Goal: Navigation & Orientation: Find specific page/section

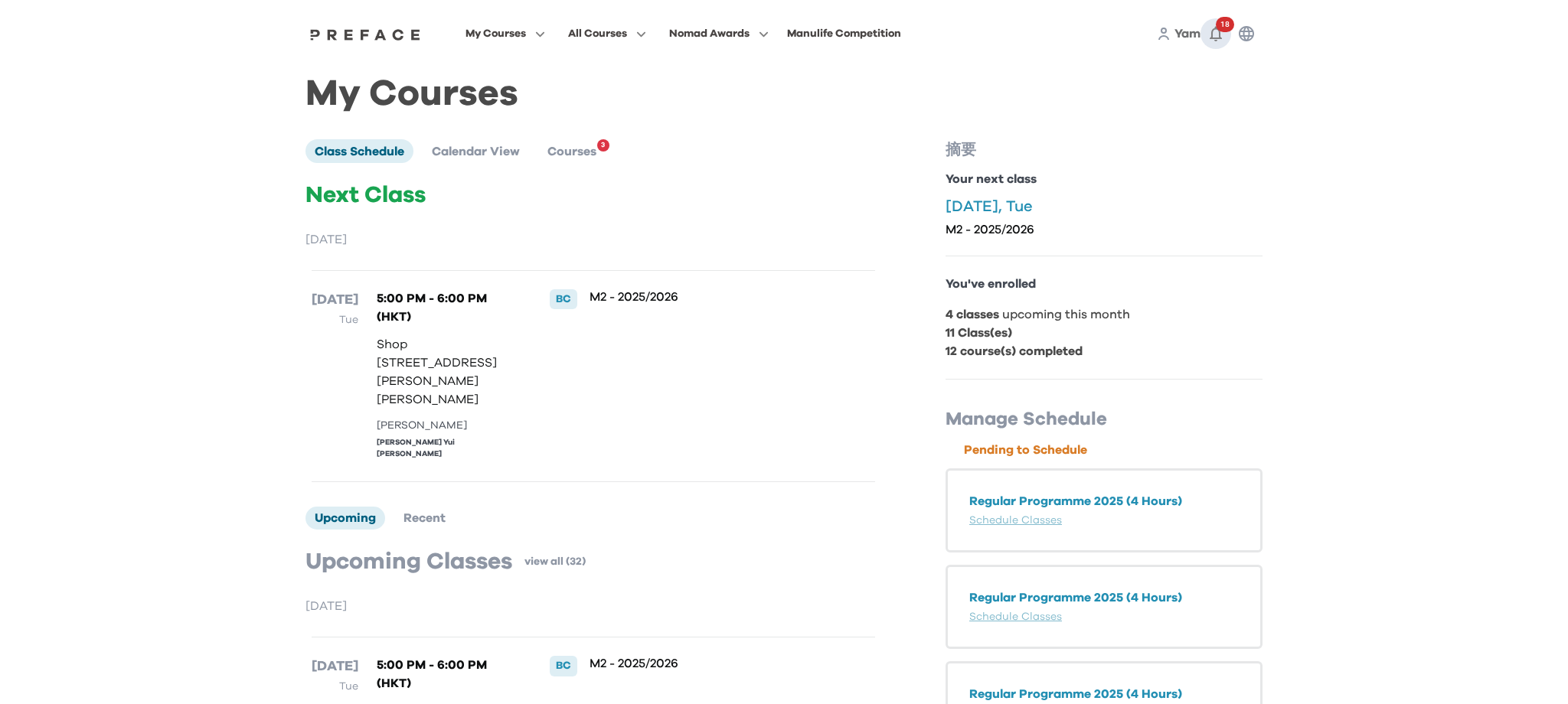
click at [1218, 35] on icon "button" at bounding box center [1215, 33] width 18 height 18
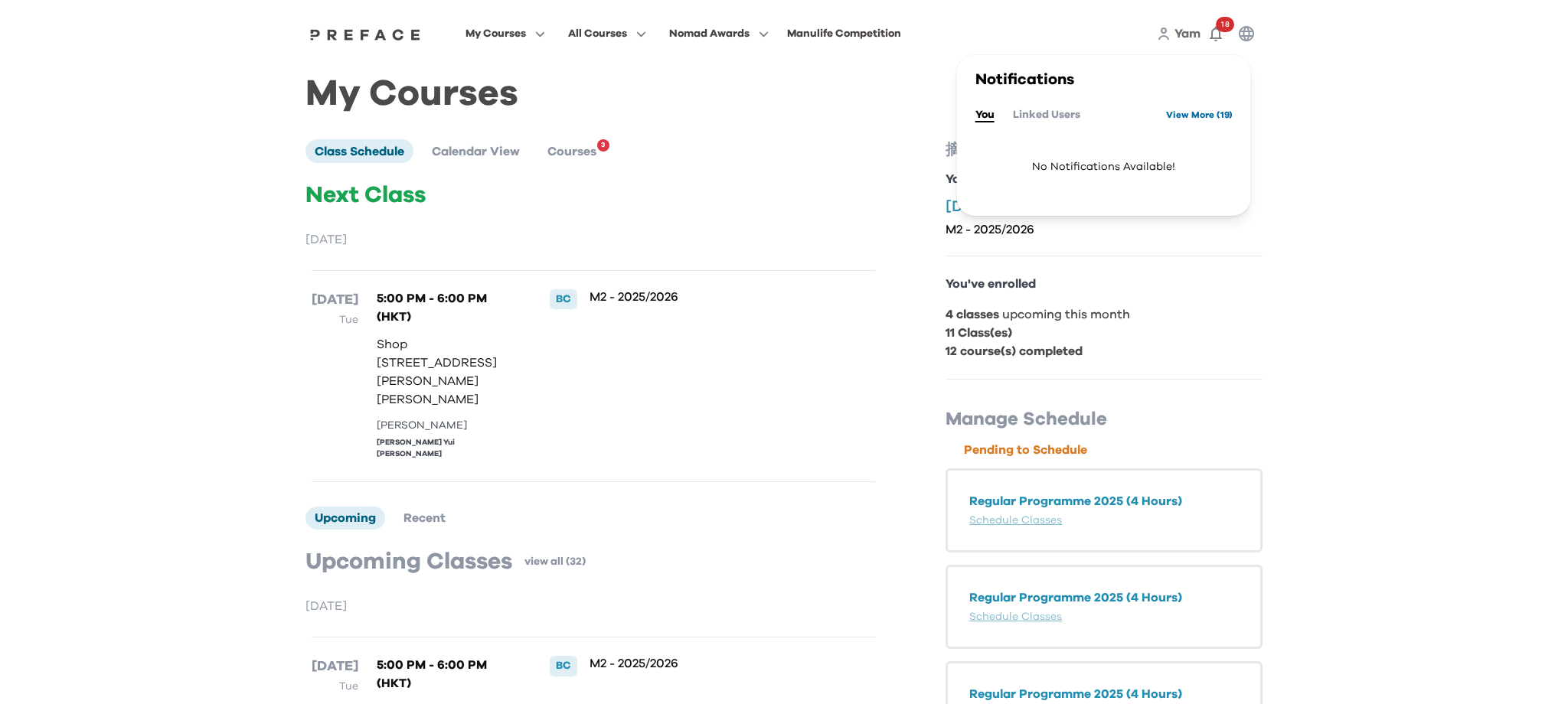
click at [1205, 124] on link "View More ( 19 )" at bounding box center [1200, 115] width 67 height 25
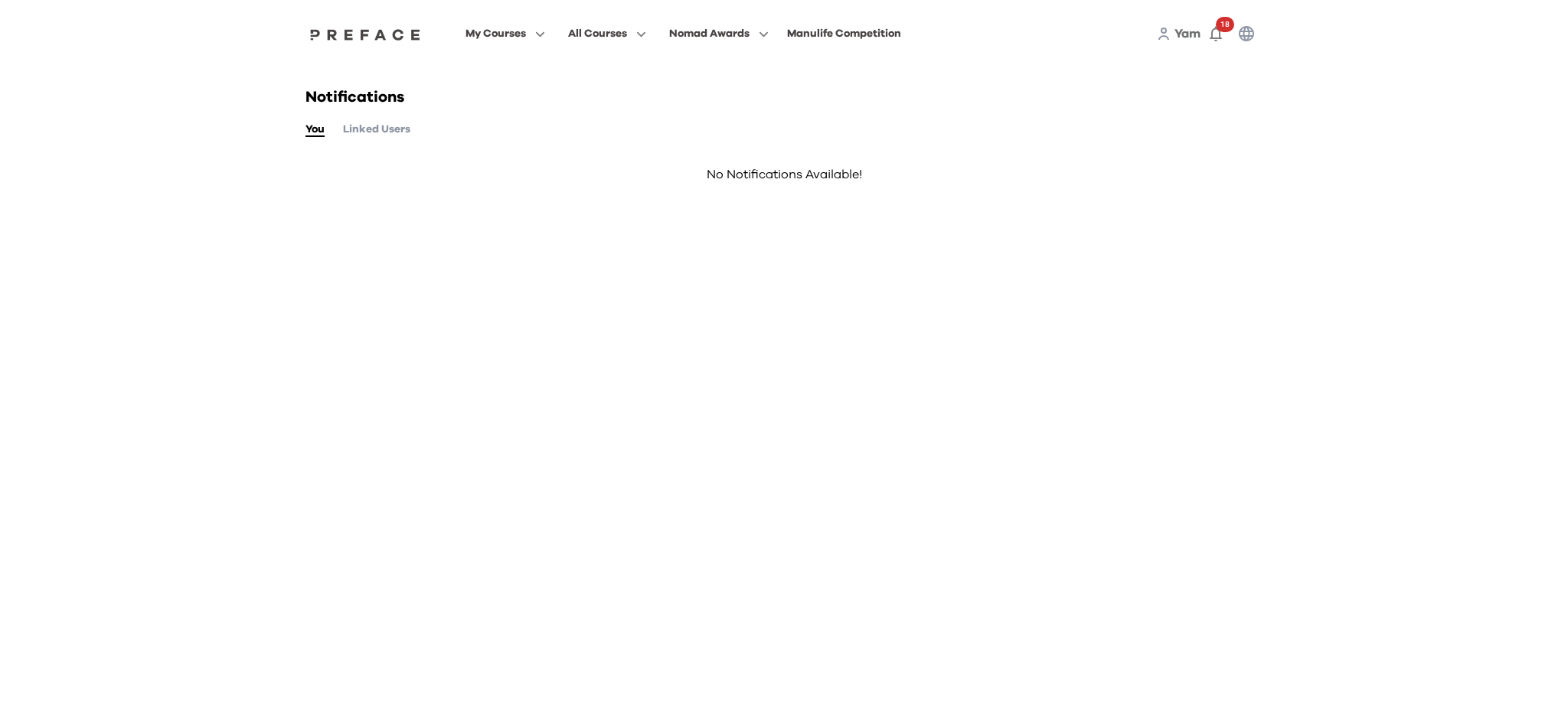
click at [361, 134] on button "Linked Users" at bounding box center [376, 129] width 67 height 17
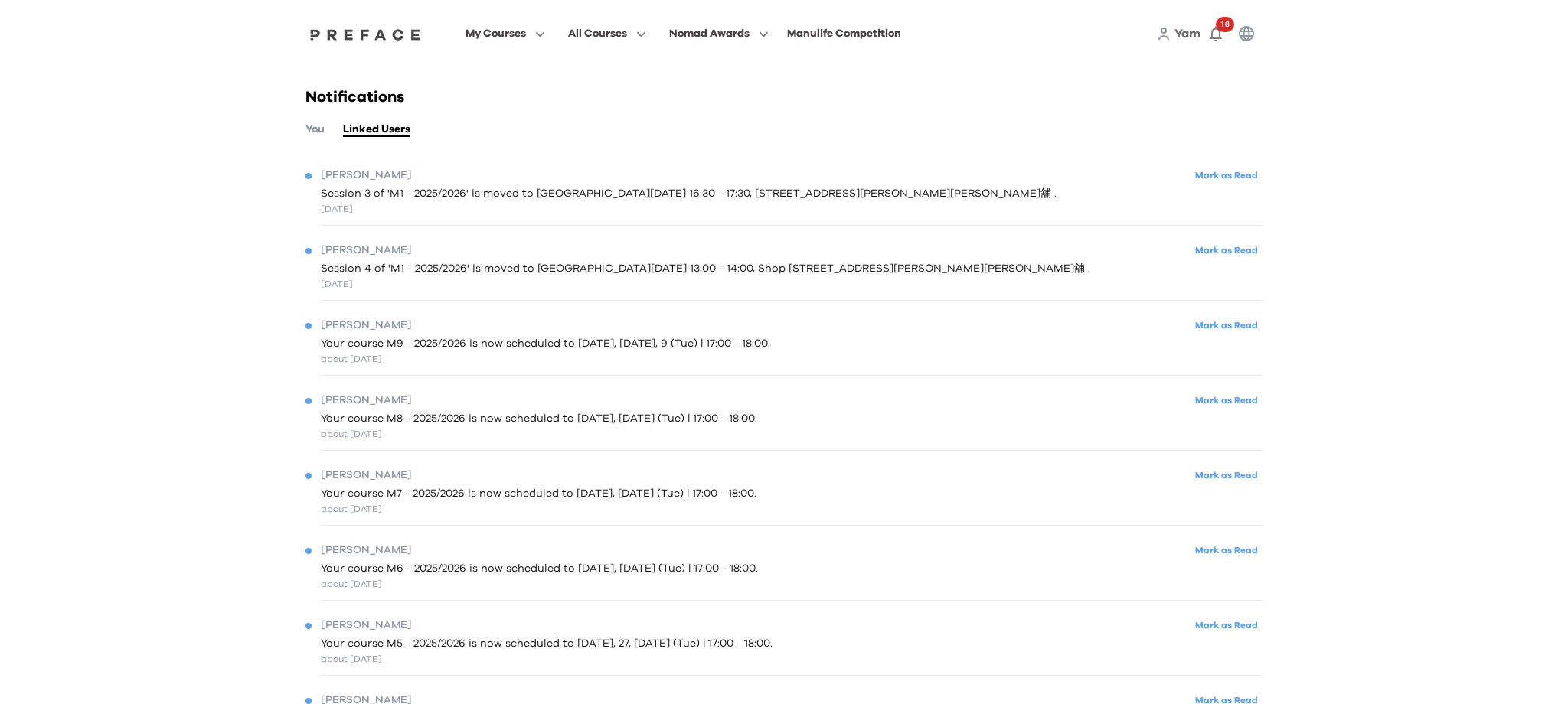
click at [519, 198] on span "Session 3 of 'M1 - 2025/2026' is moved to Tue, 30 Sep 2025 at 16:30 - 17:30, Sh…" at bounding box center [688, 193] width 736 height 16
click at [1235, 172] on button "Mark as Read" at bounding box center [1226, 176] width 72 height 21
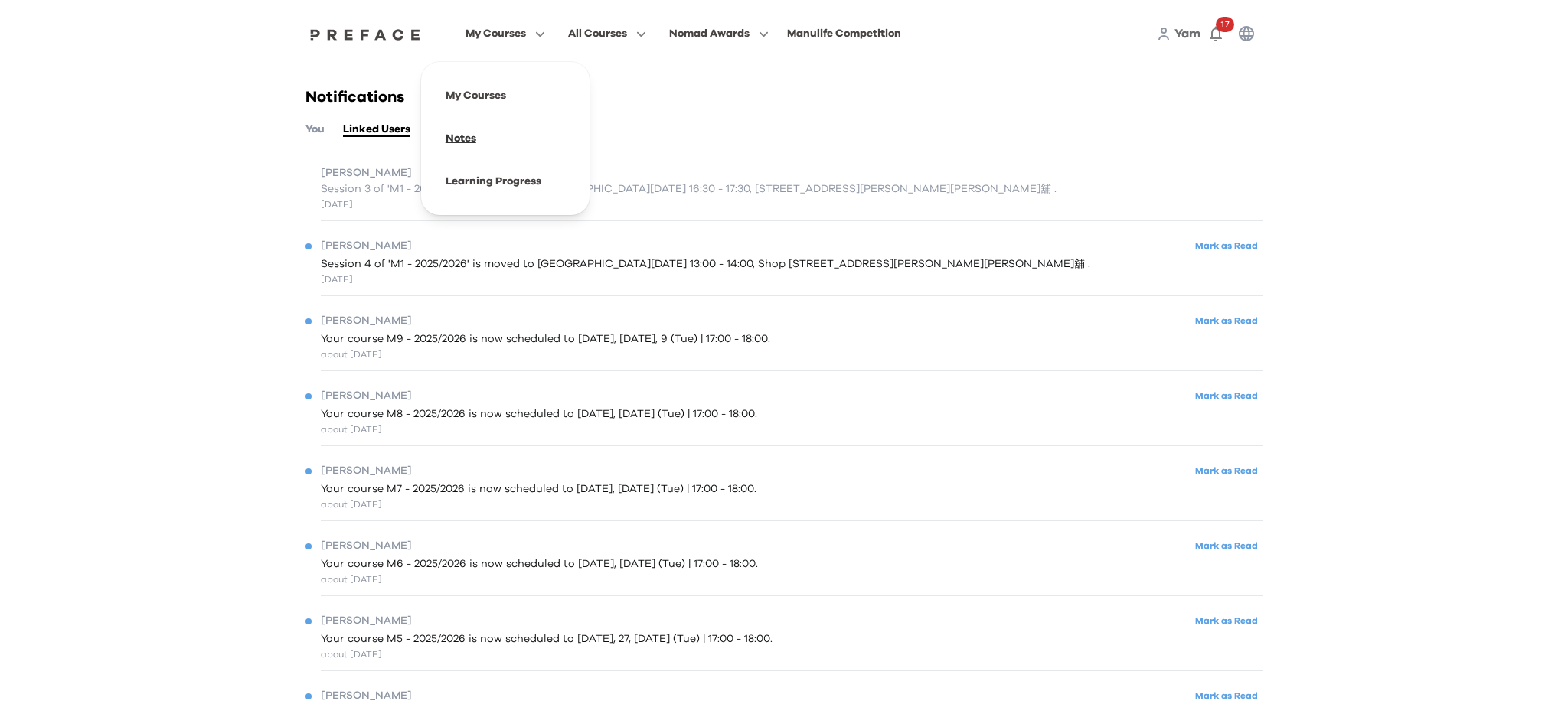
click at [476, 142] on span at bounding box center [505, 138] width 144 height 43
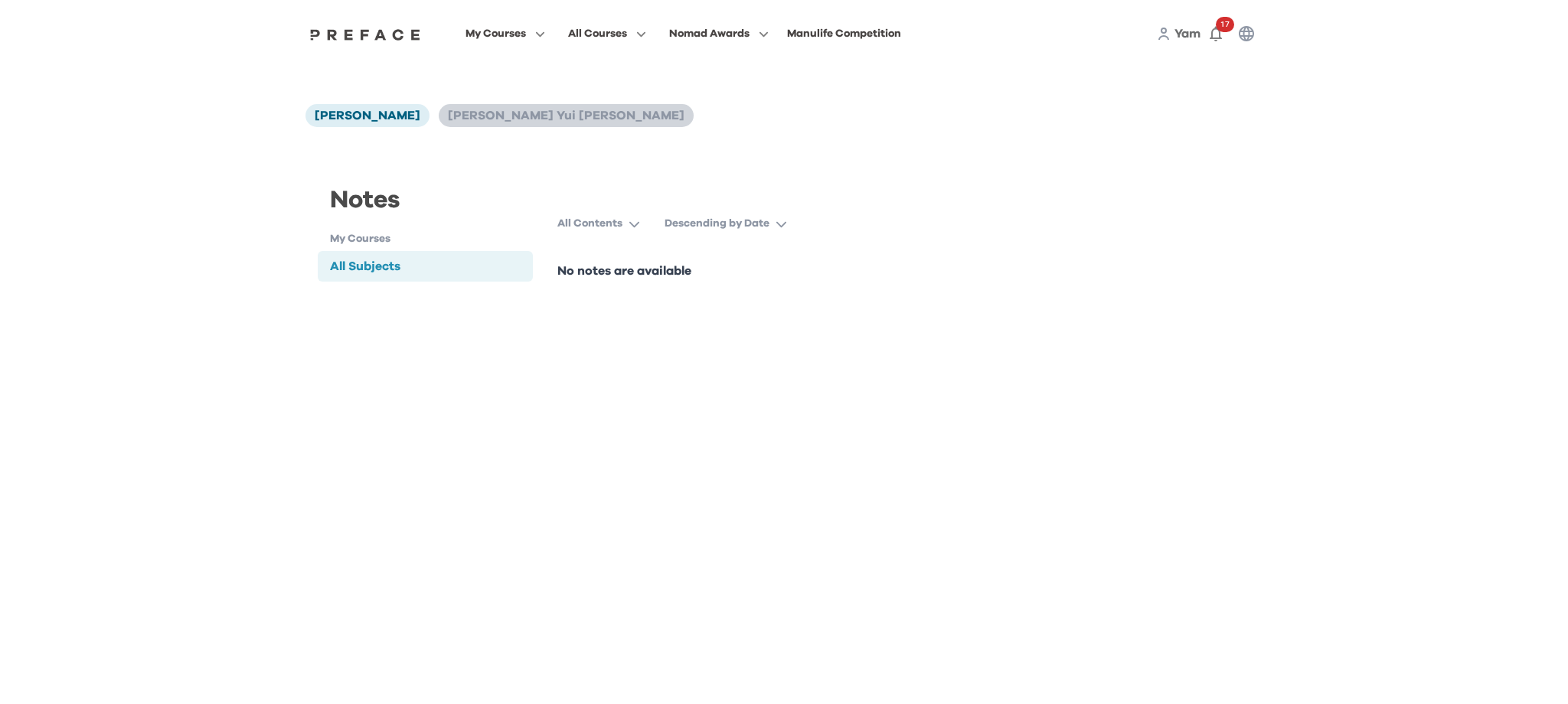
click at [492, 121] on span "[PERSON_NAME] Yui [PERSON_NAME]" at bounding box center [565, 115] width 236 height 12
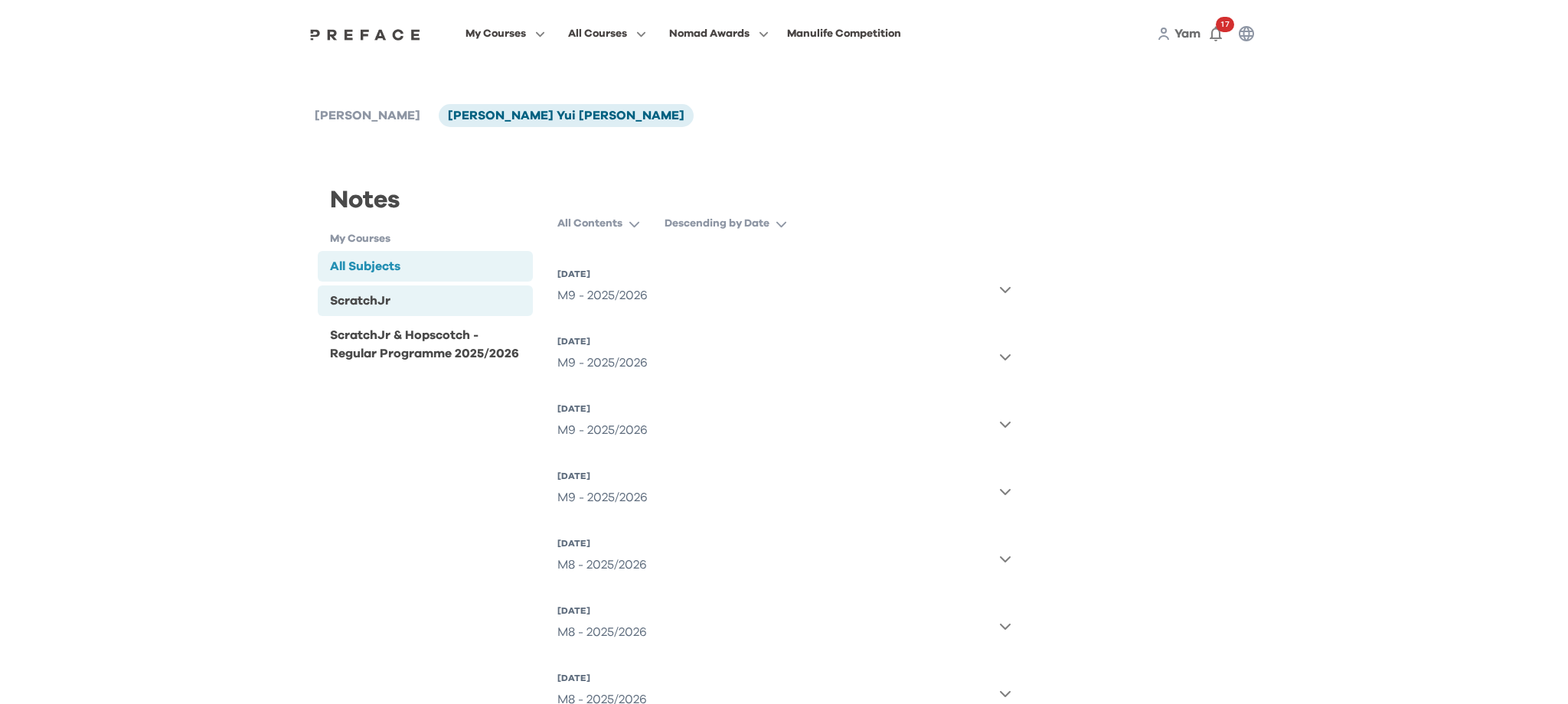
click at [438, 302] on div "ScratchJr" at bounding box center [425, 300] width 215 height 31
click at [629, 285] on div "DE102 | AI故事創作" at bounding box center [609, 296] width 105 height 31
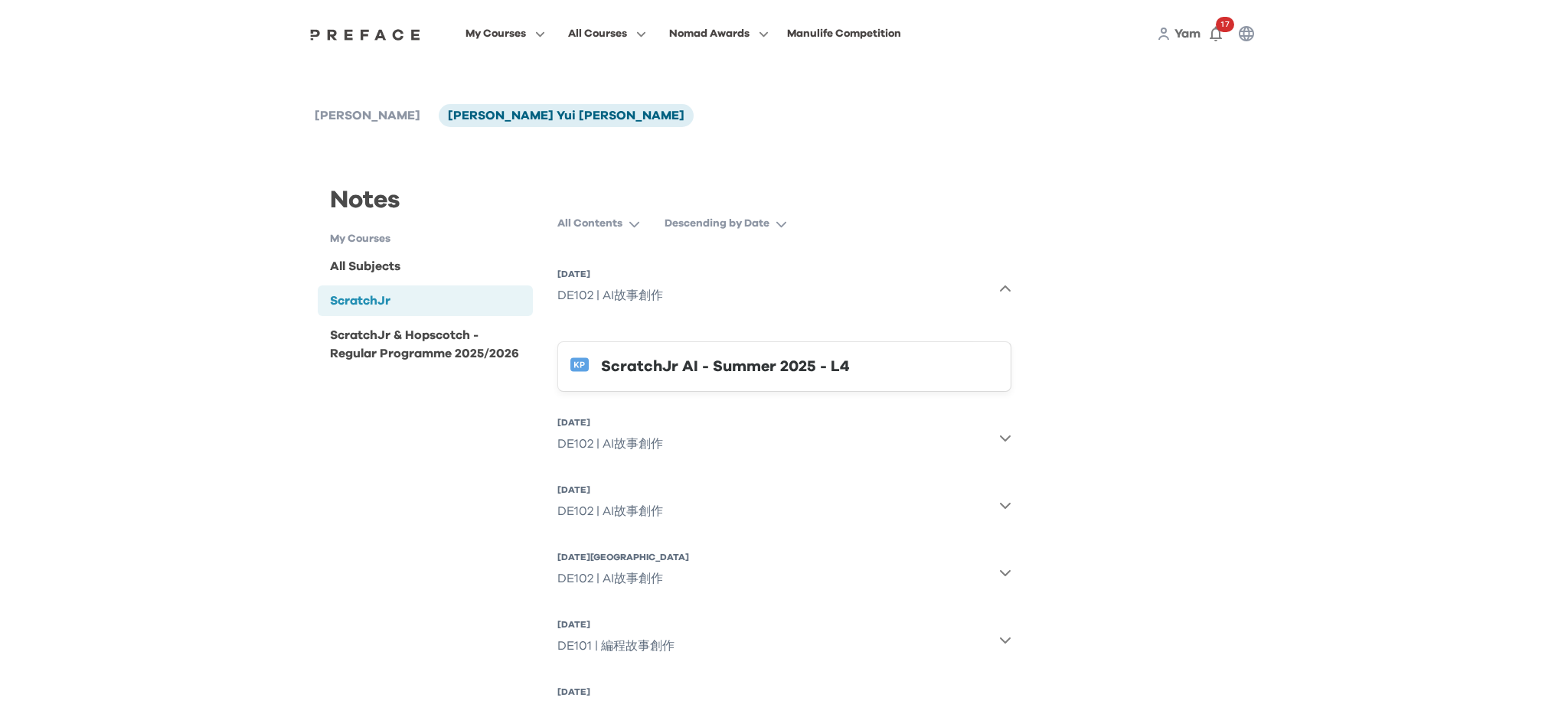
click at [660, 280] on div "DE102 | AI故事創作" at bounding box center [609, 296] width 105 height 31
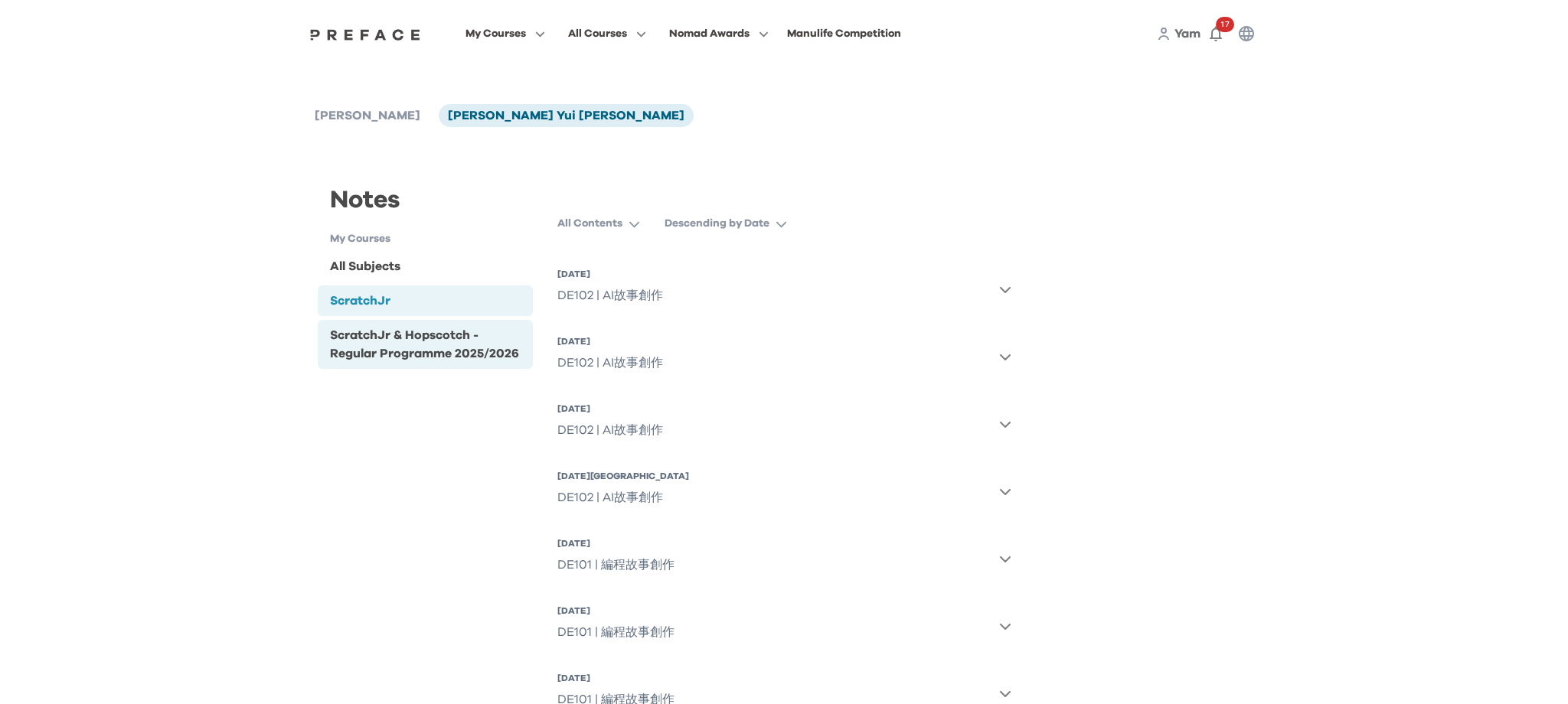
click at [436, 344] on div "ScratchJr & Hopscotch - Regular Programme 2025/2026" at bounding box center [429, 344] width 197 height 36
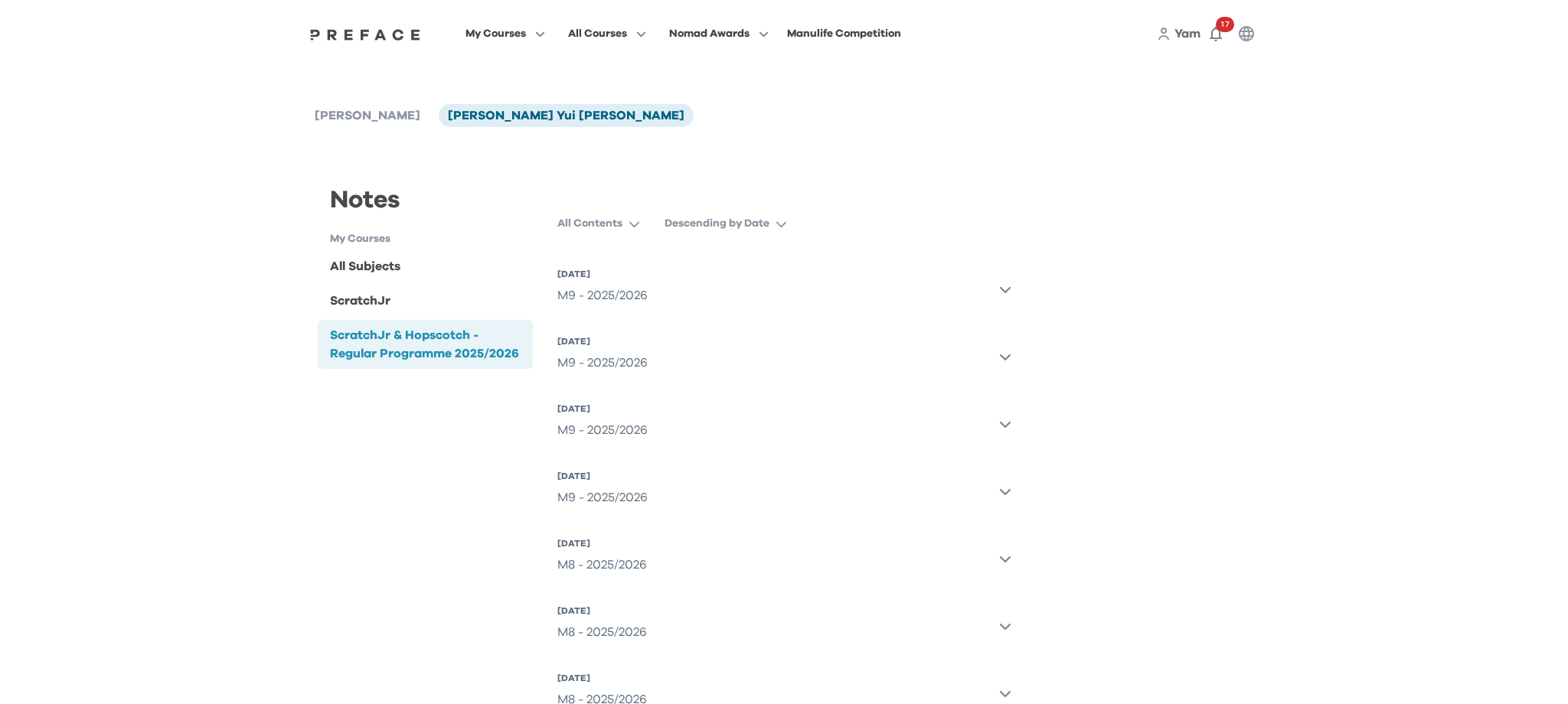
click at [613, 285] on div "M9 - 2025/2026" at bounding box center [602, 296] width 90 height 31
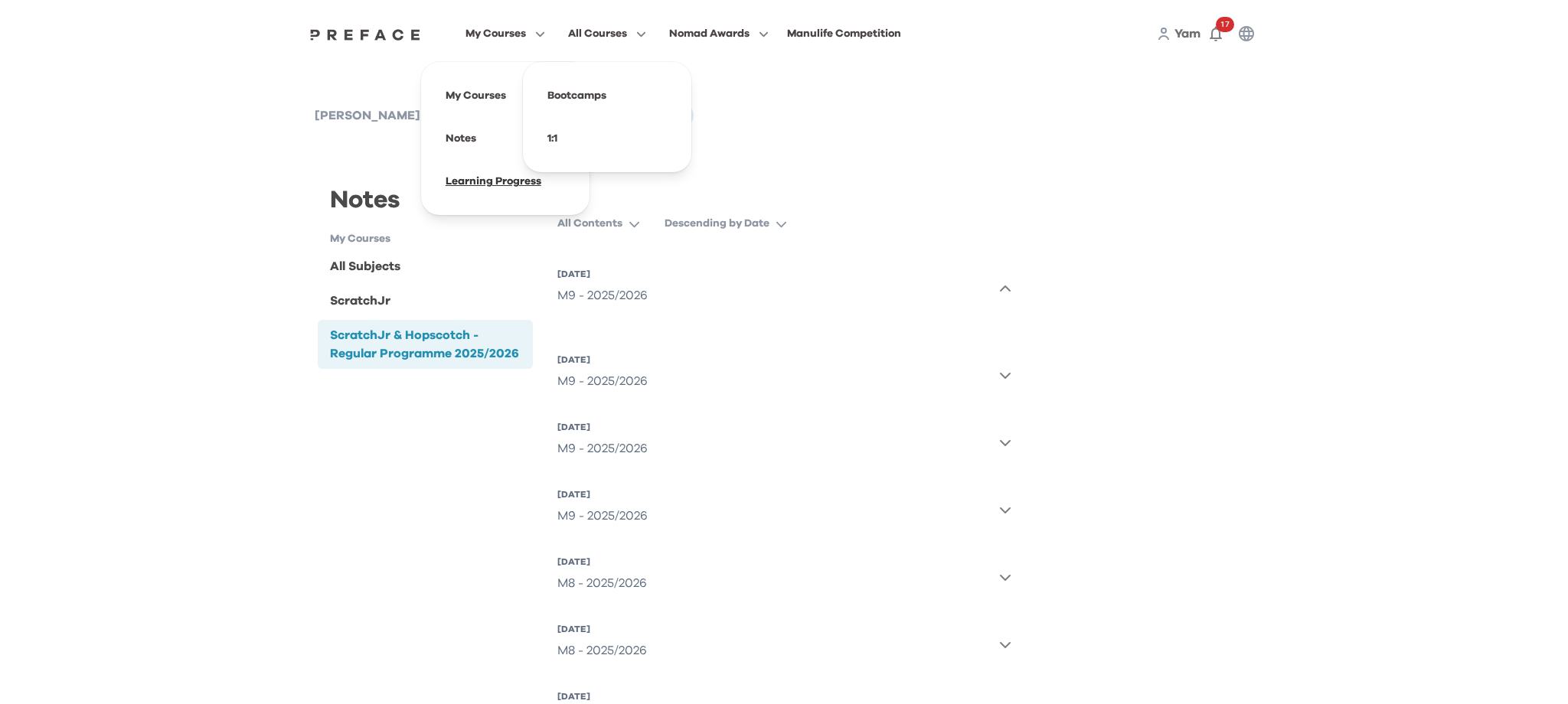
click at [479, 186] on span at bounding box center [505, 181] width 144 height 43
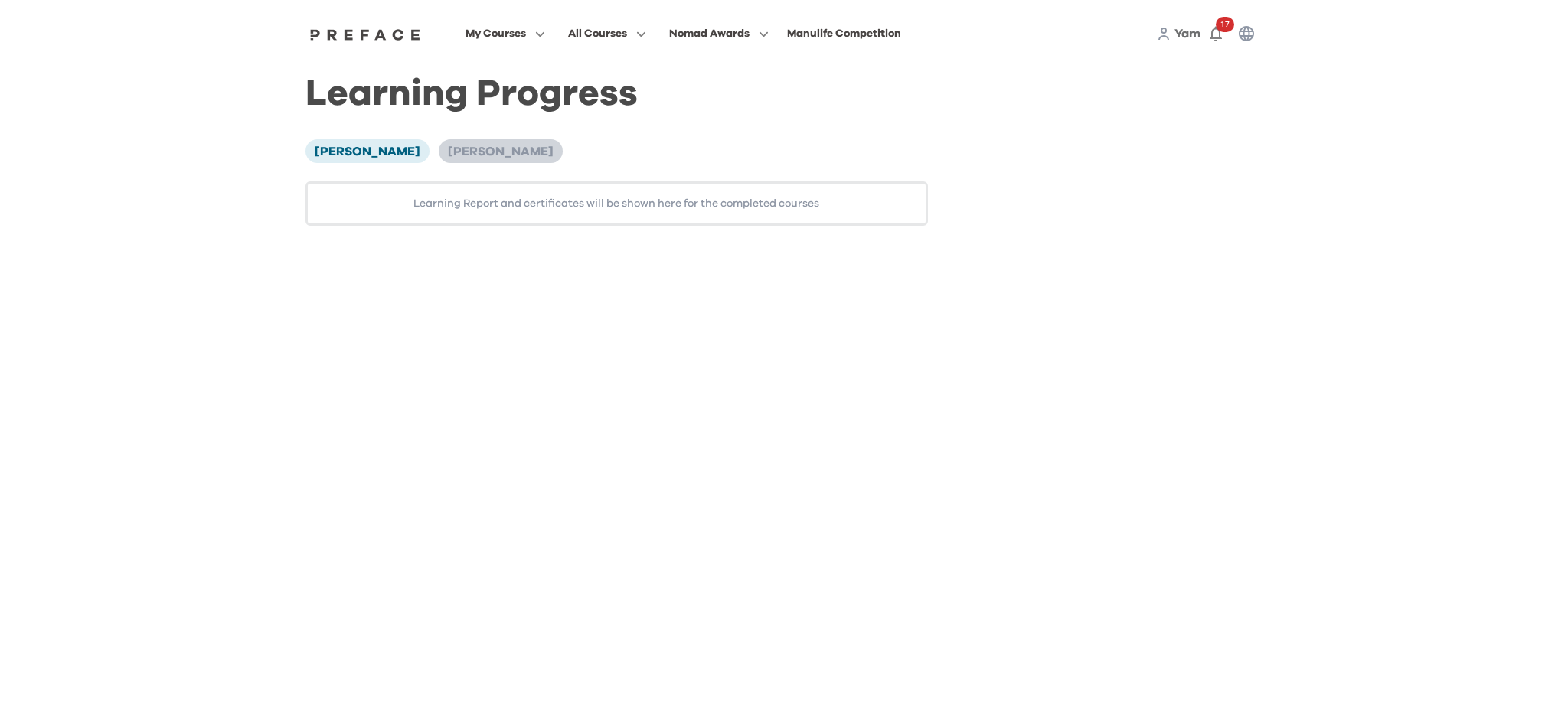
click at [489, 151] on span "[PERSON_NAME] Yui [PERSON_NAME]" at bounding box center [500, 151] width 105 height 12
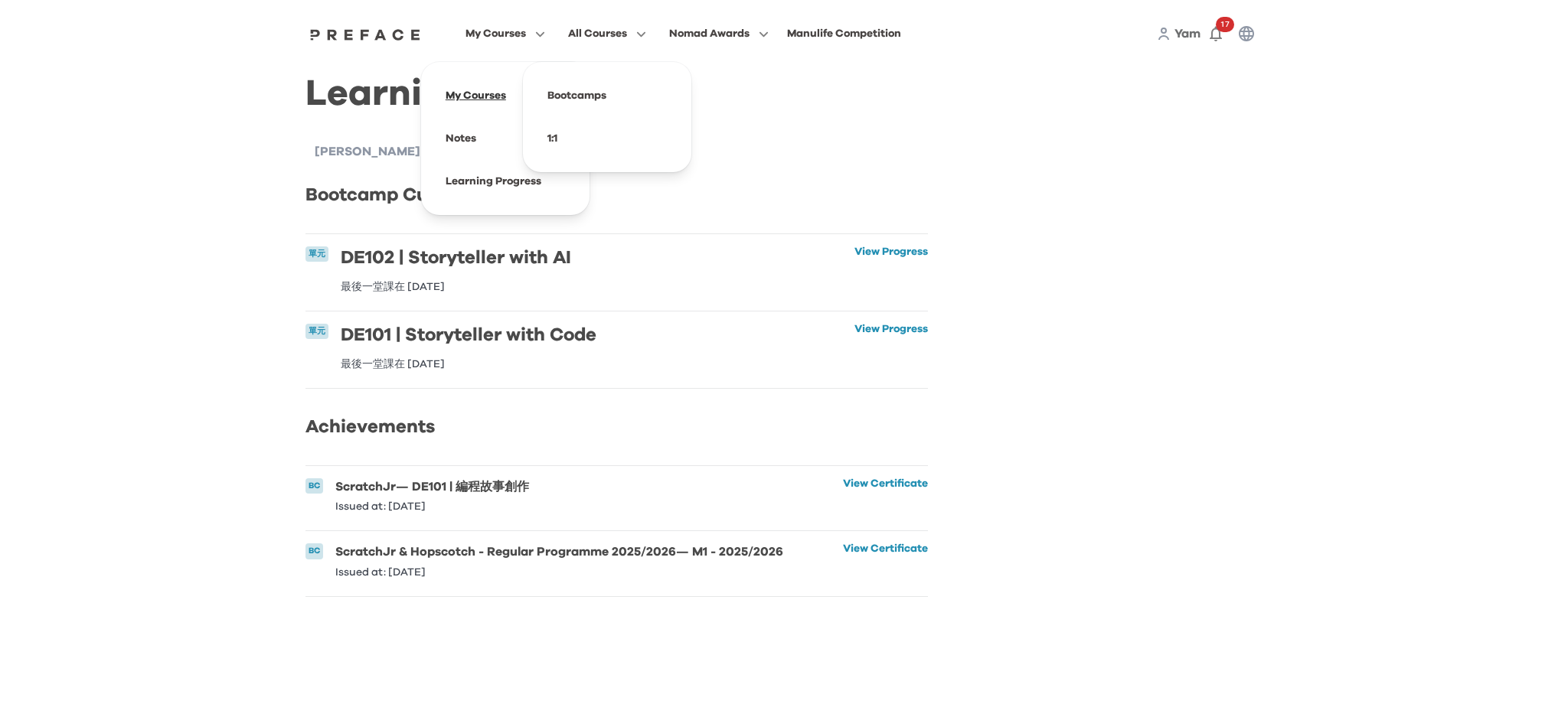
click at [471, 99] on span at bounding box center [505, 96] width 144 height 43
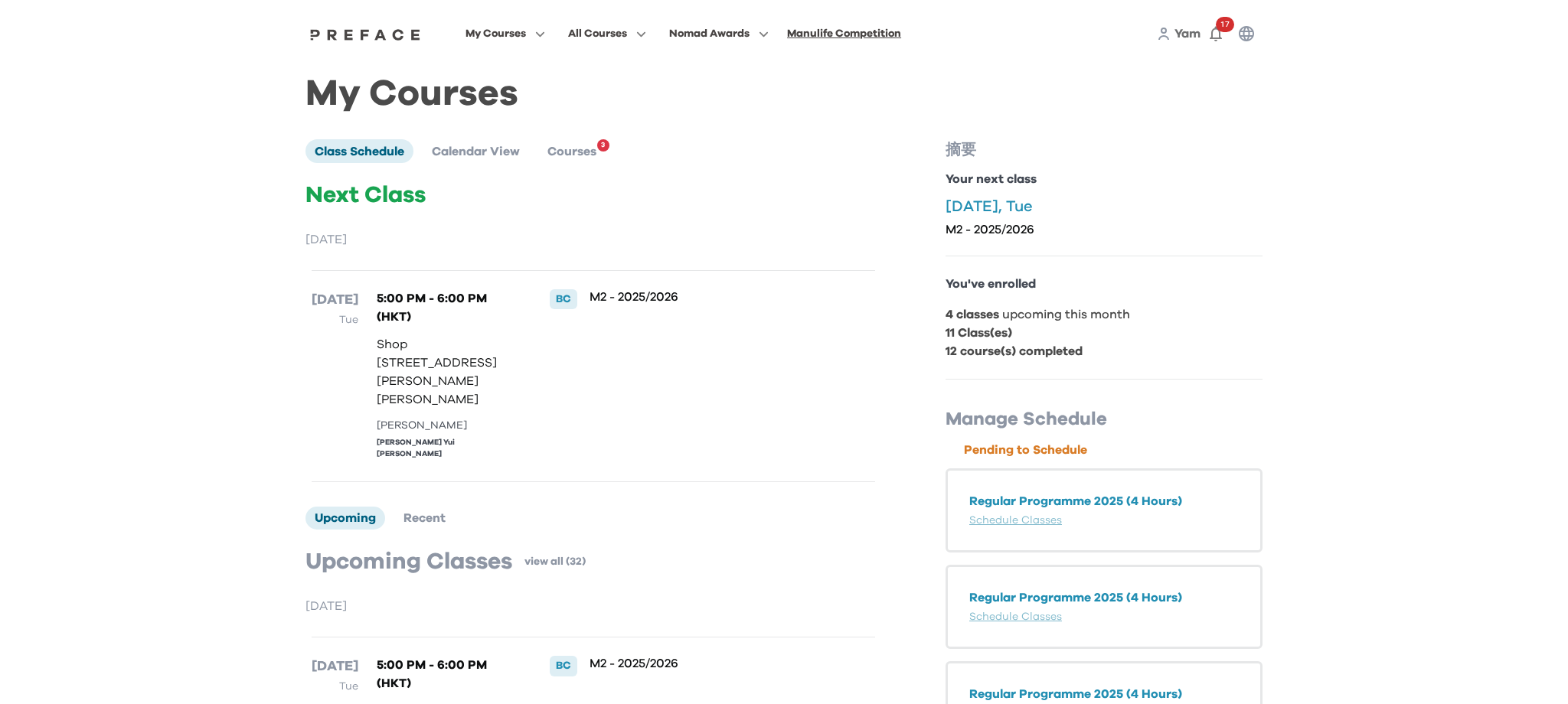
click at [864, 26] on div "Manulife Competition" at bounding box center [844, 33] width 114 height 18
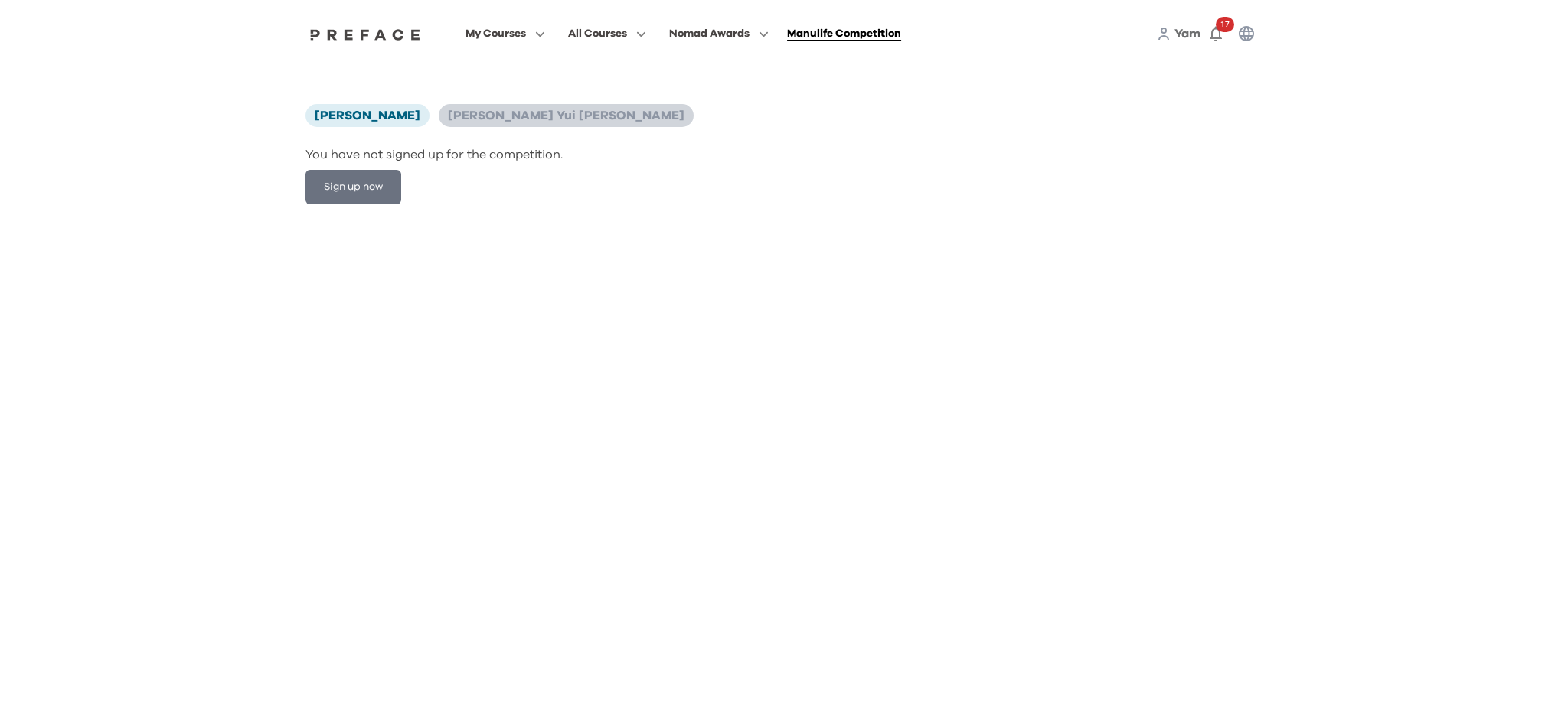
click at [468, 111] on span "[PERSON_NAME] Yui [PERSON_NAME]" at bounding box center [565, 115] width 236 height 12
click at [1221, 33] on icon "button" at bounding box center [1215, 33] width 18 height 18
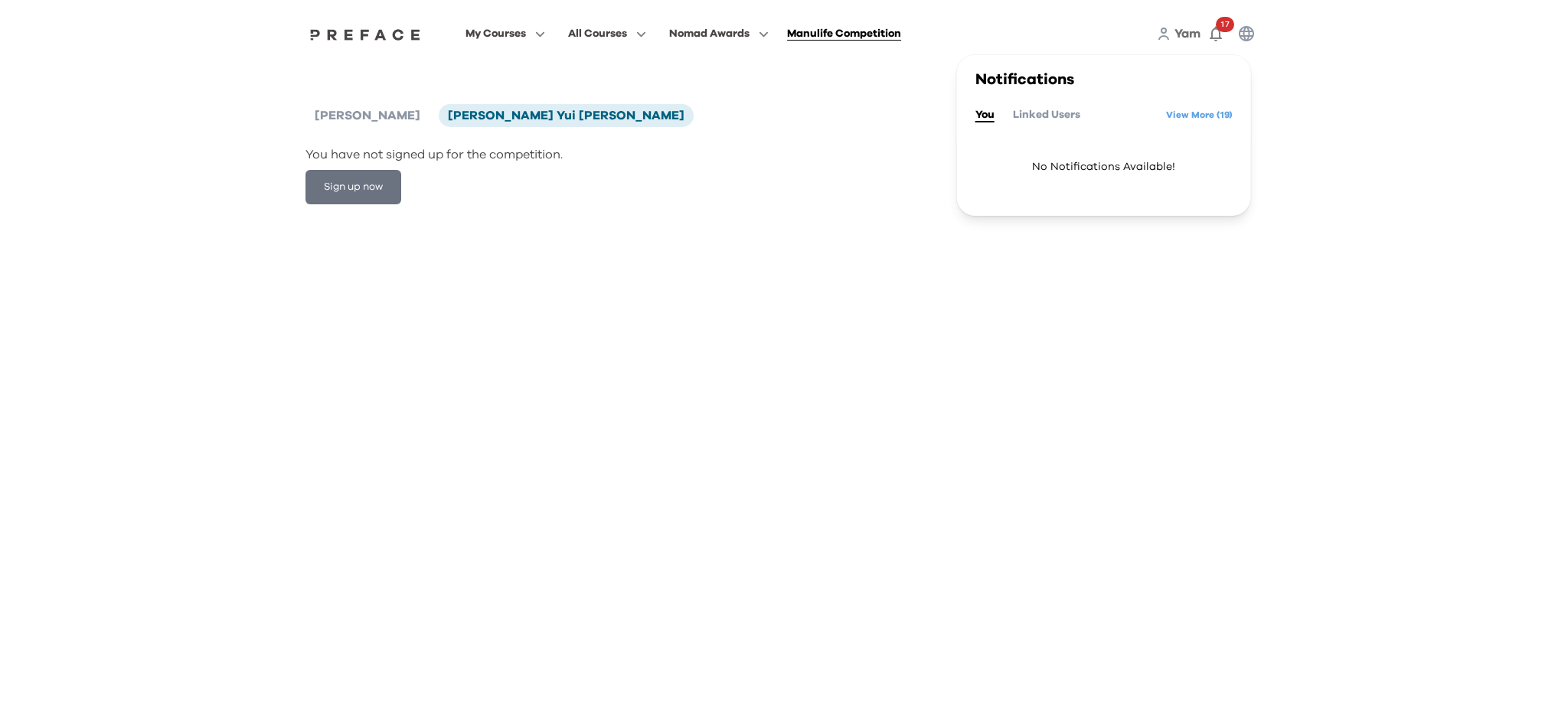
click at [576, 143] on div "[PERSON_NAME] [PERSON_NAME] Yui [PERSON_NAME] You have not signed up for the co…" at bounding box center [784, 144] width 980 height 155
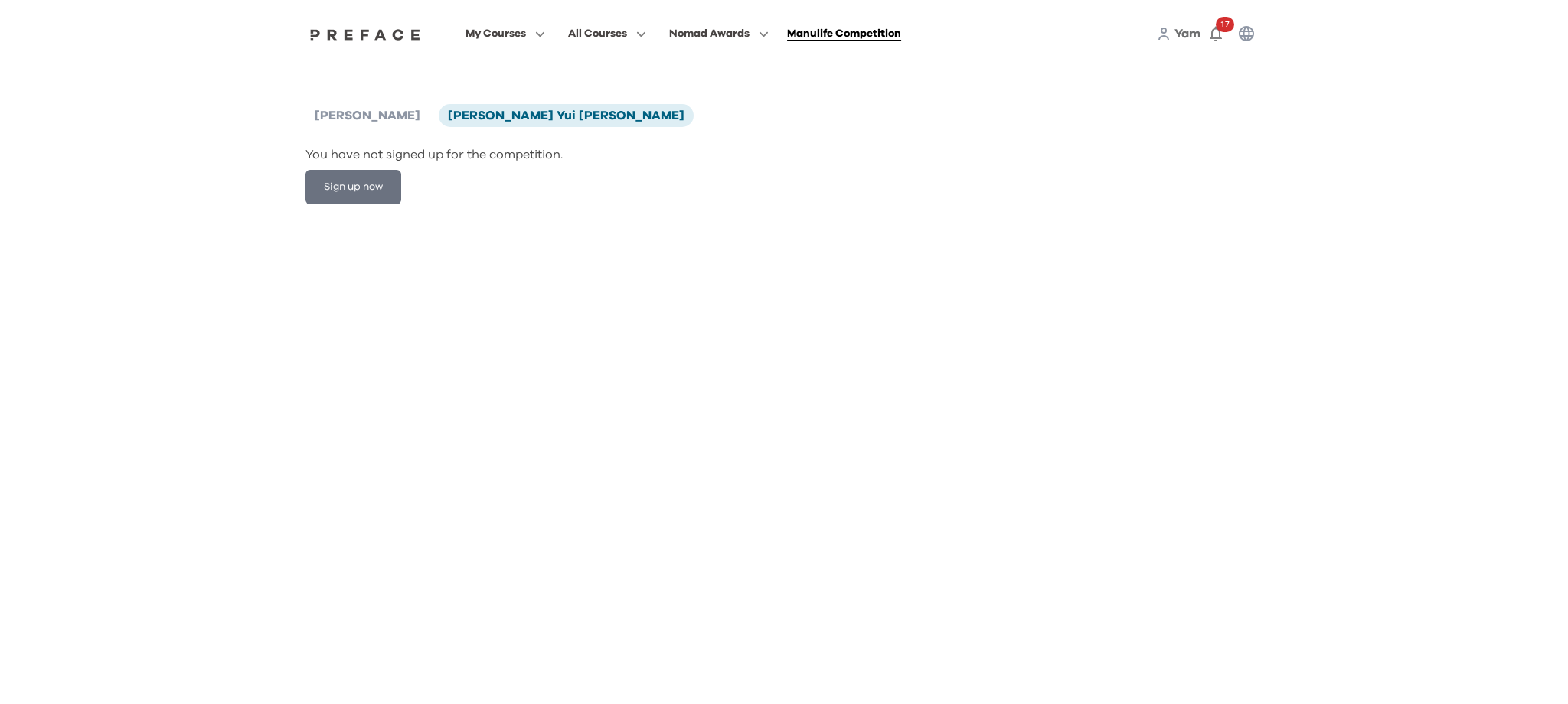
click at [350, 33] on img at bounding box center [364, 34] width 118 height 12
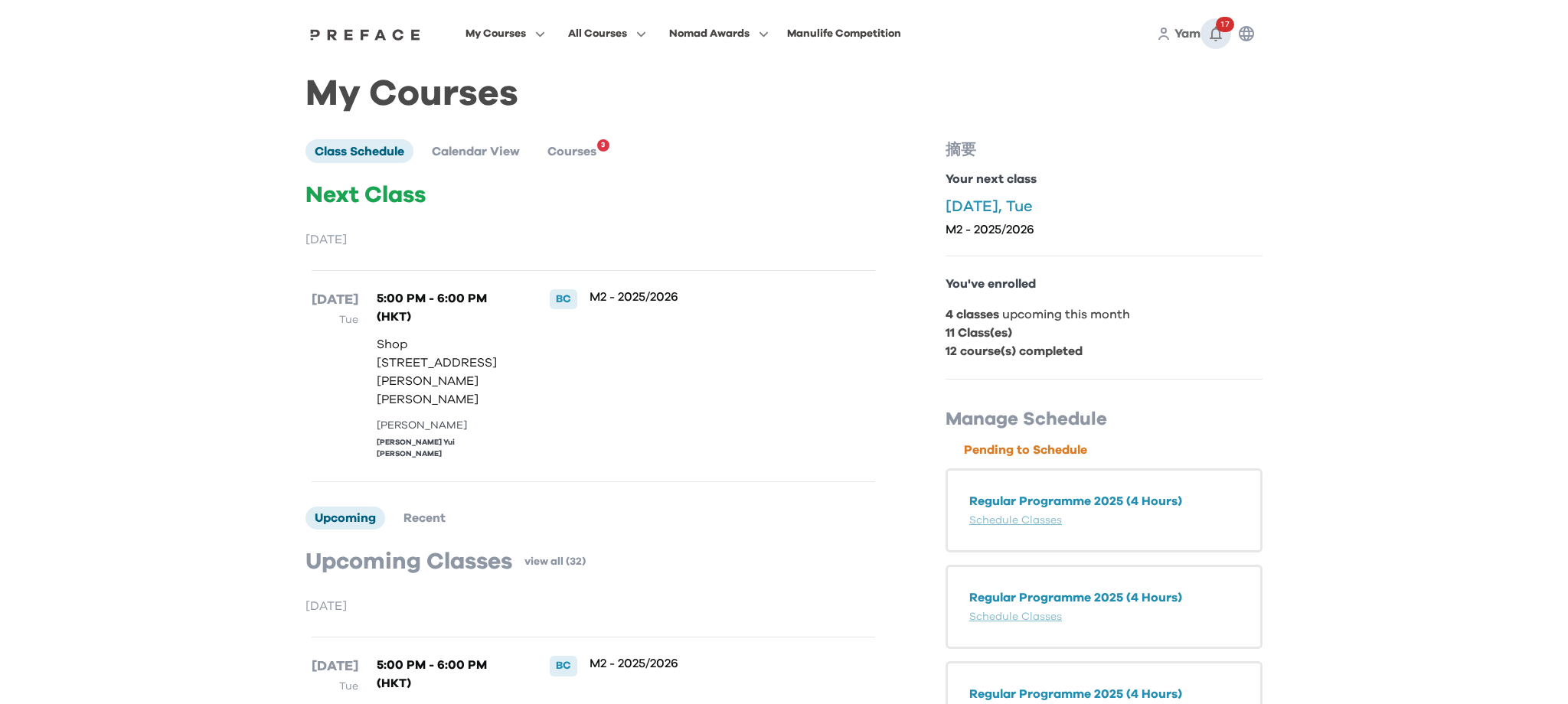
click at [1211, 21] on button "17" at bounding box center [1216, 33] width 31 height 31
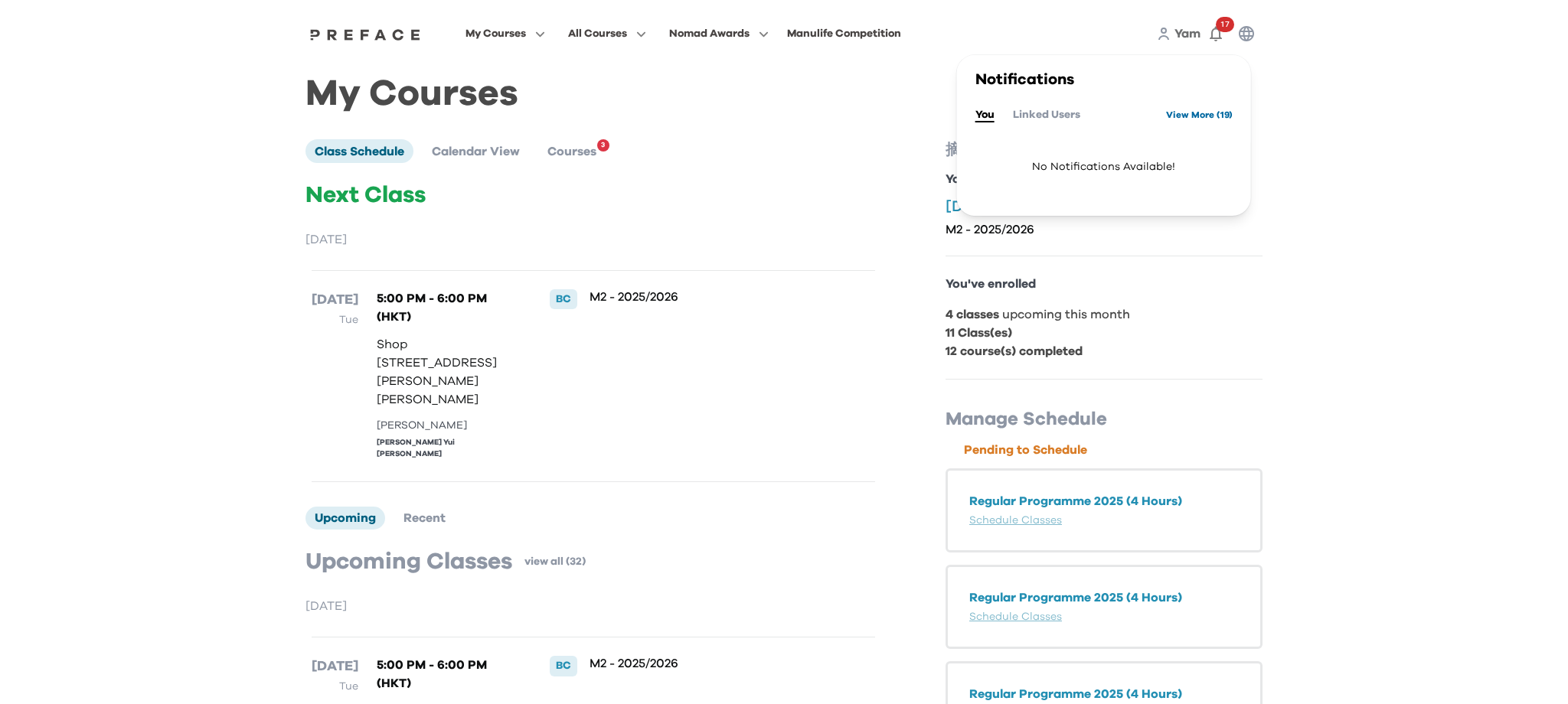
click at [1185, 107] on link "View More ( 19 )" at bounding box center [1200, 115] width 67 height 25
